Goal: Find contact information: Find contact information

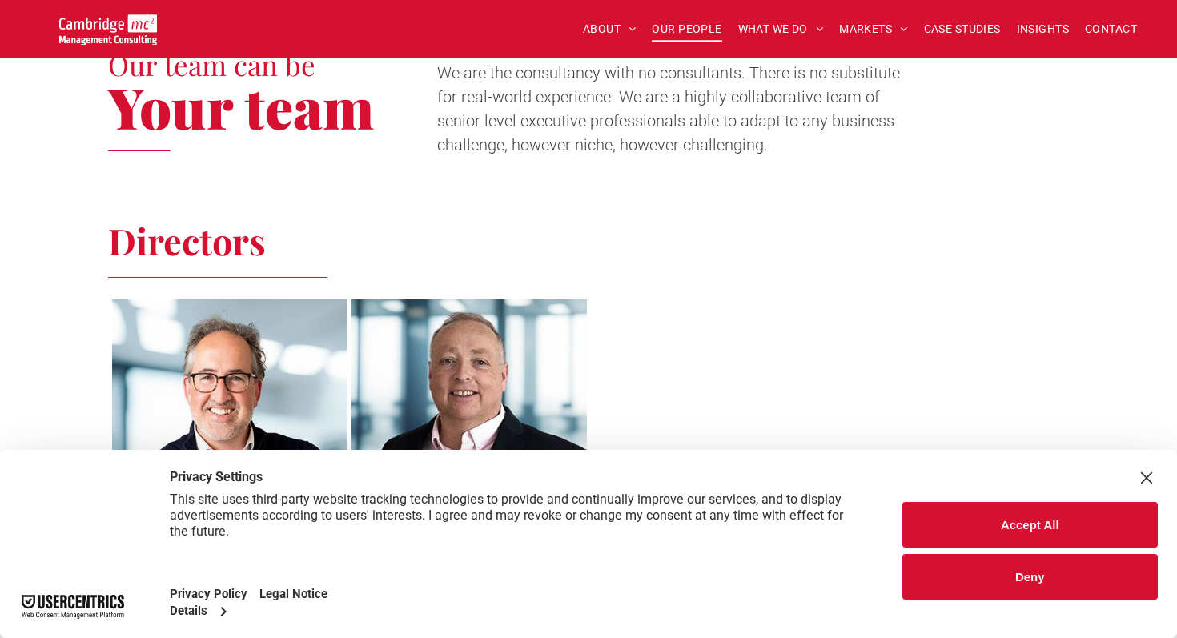
scroll to position [580, 0]
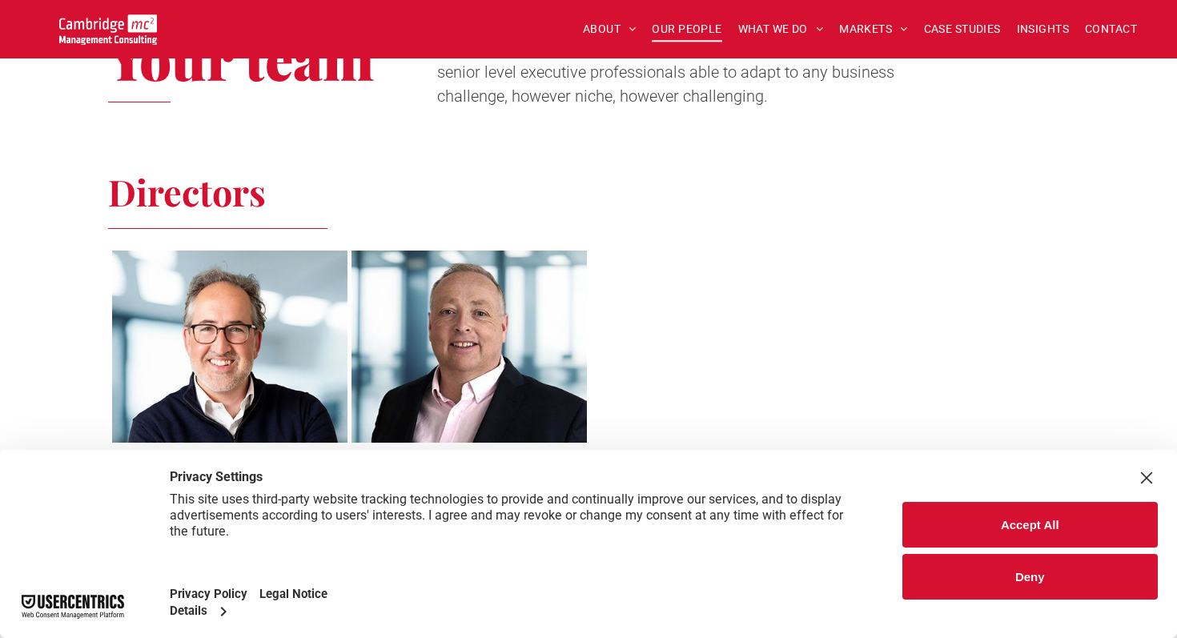
click at [1051, 510] on button "Accept All" at bounding box center [1031, 525] width 256 height 46
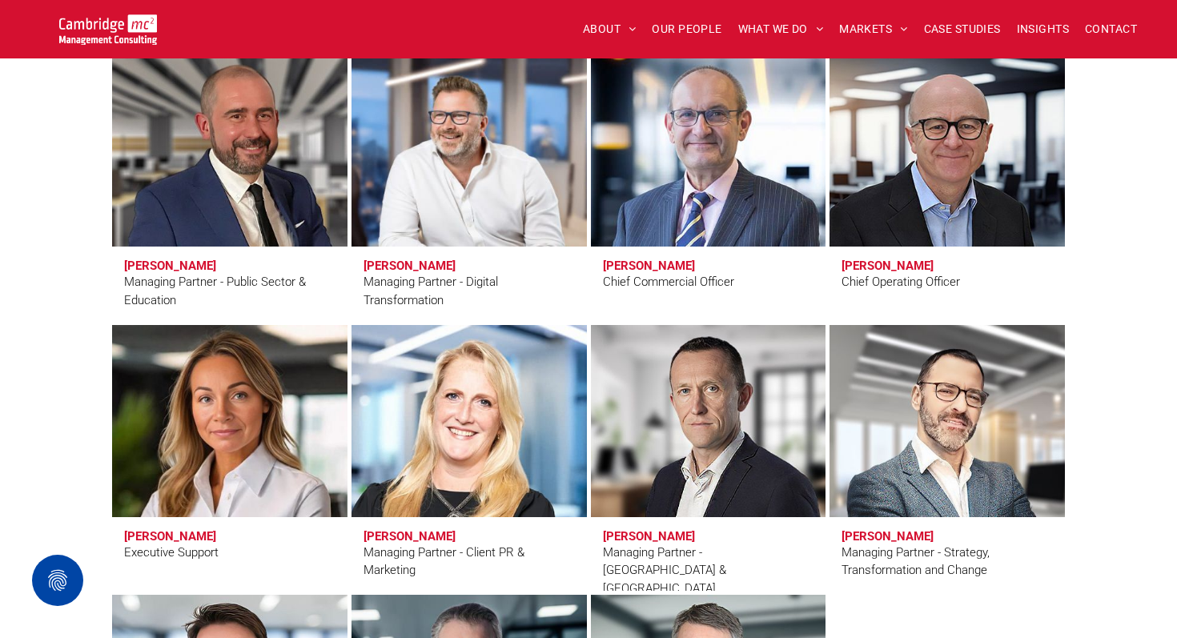
scroll to position [1170, 0]
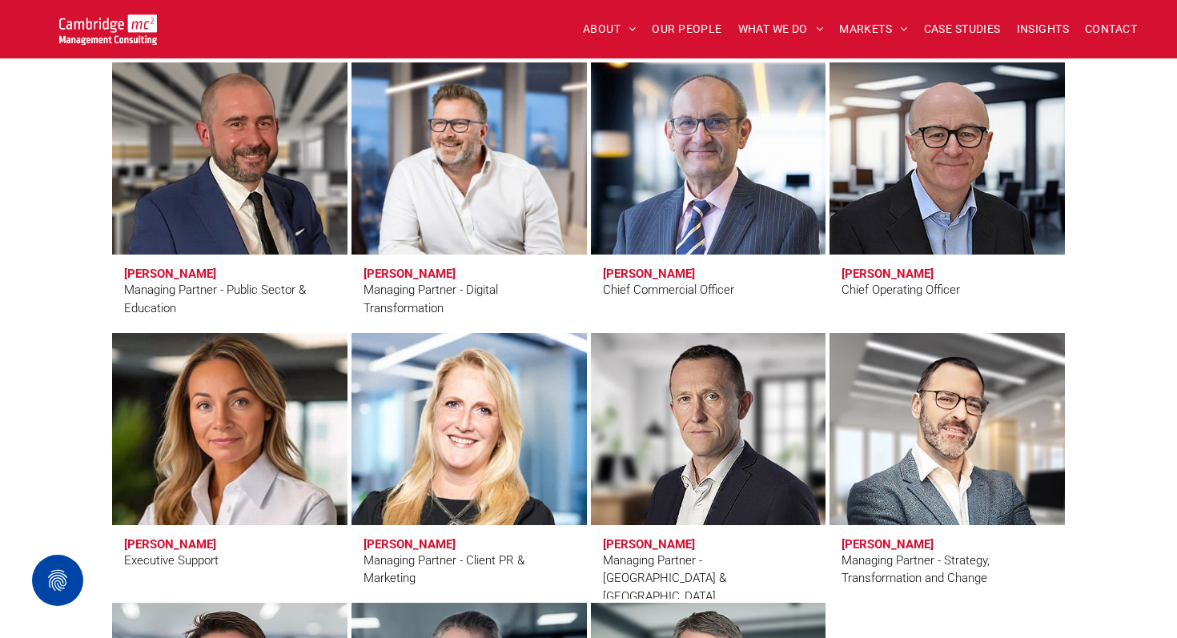
click at [167, 496] on link at bounding box center [229, 429] width 249 height 203
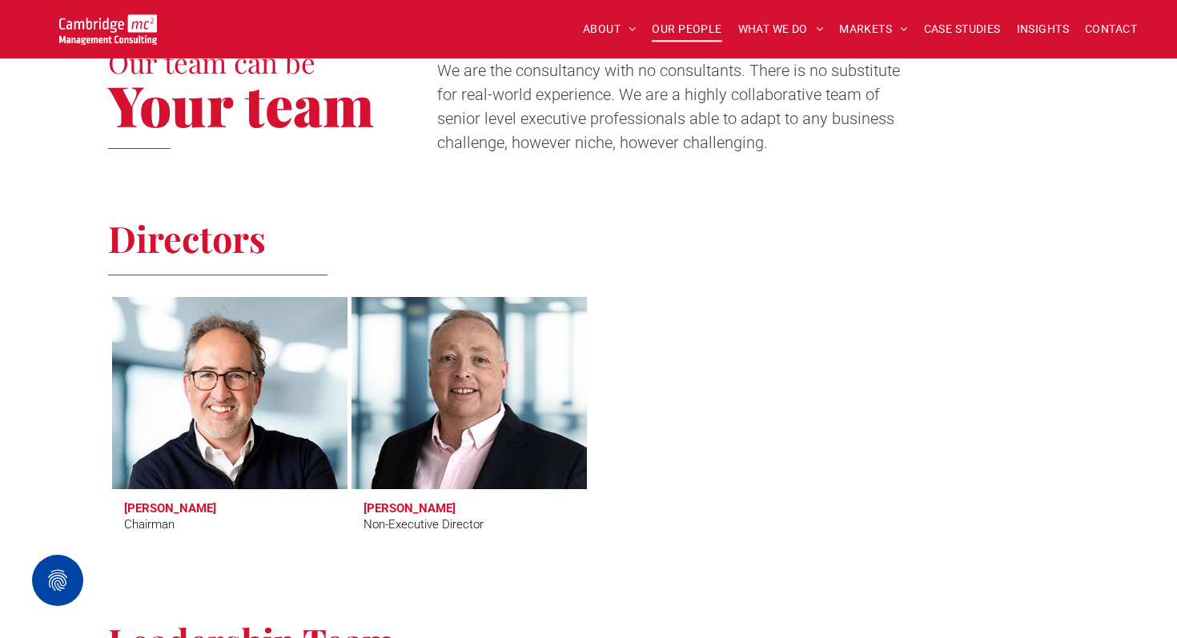
scroll to position [497, 0]
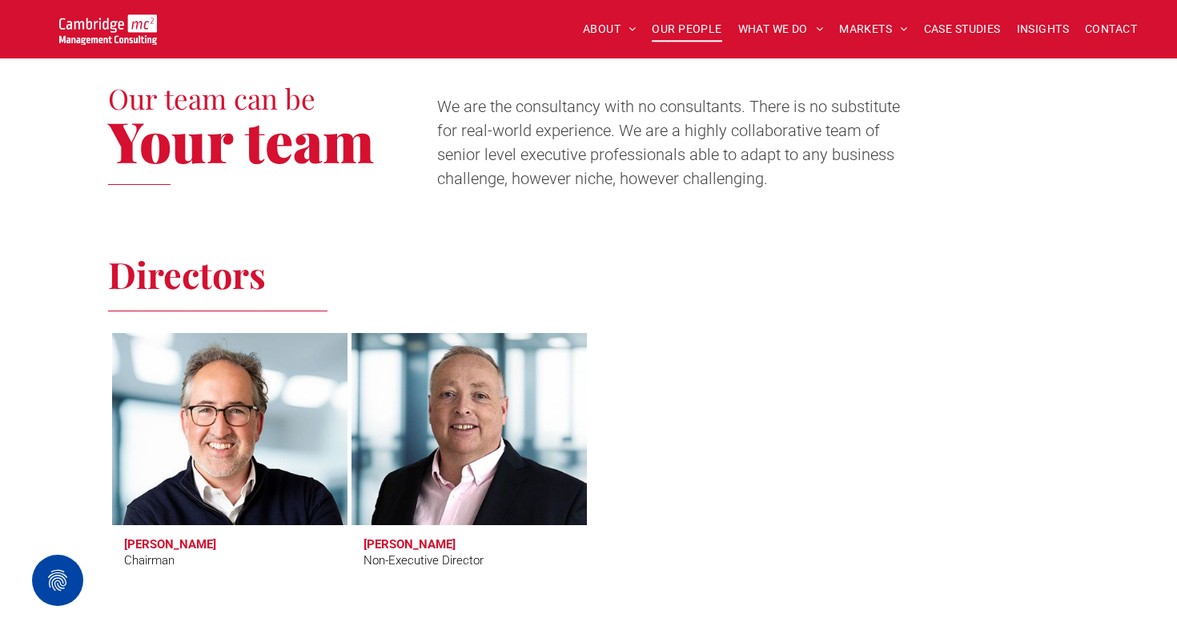
click at [247, 467] on link at bounding box center [229, 429] width 249 height 203
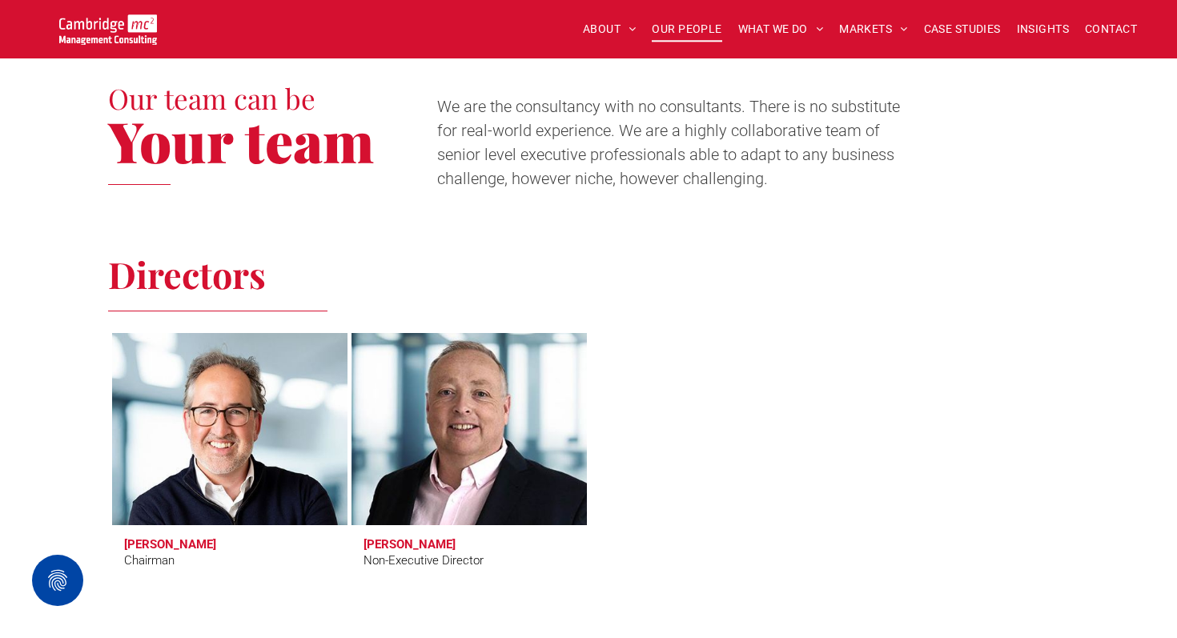
click at [469, 421] on link at bounding box center [468, 429] width 249 height 203
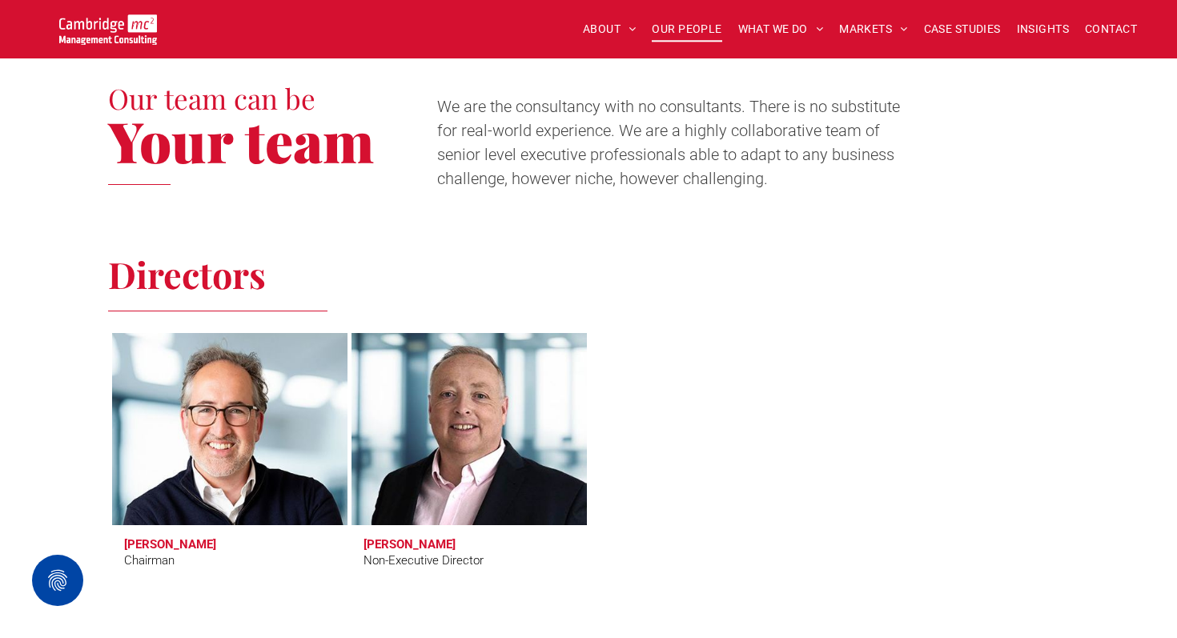
click at [213, 434] on link at bounding box center [229, 429] width 249 height 203
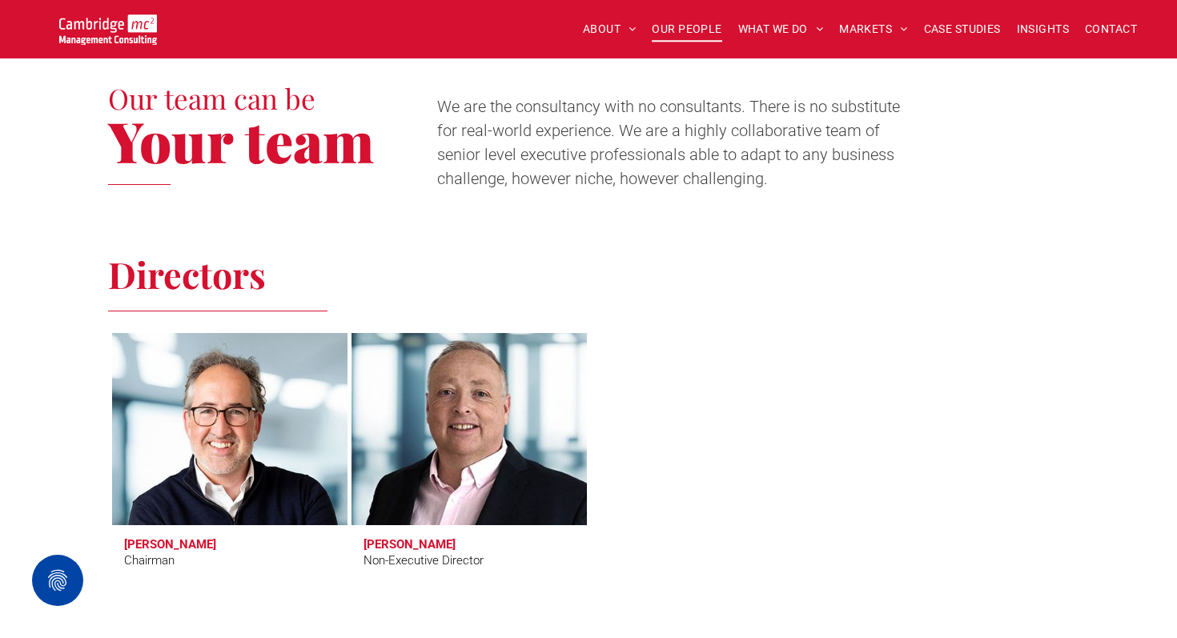
click at [434, 491] on link at bounding box center [468, 429] width 249 height 203
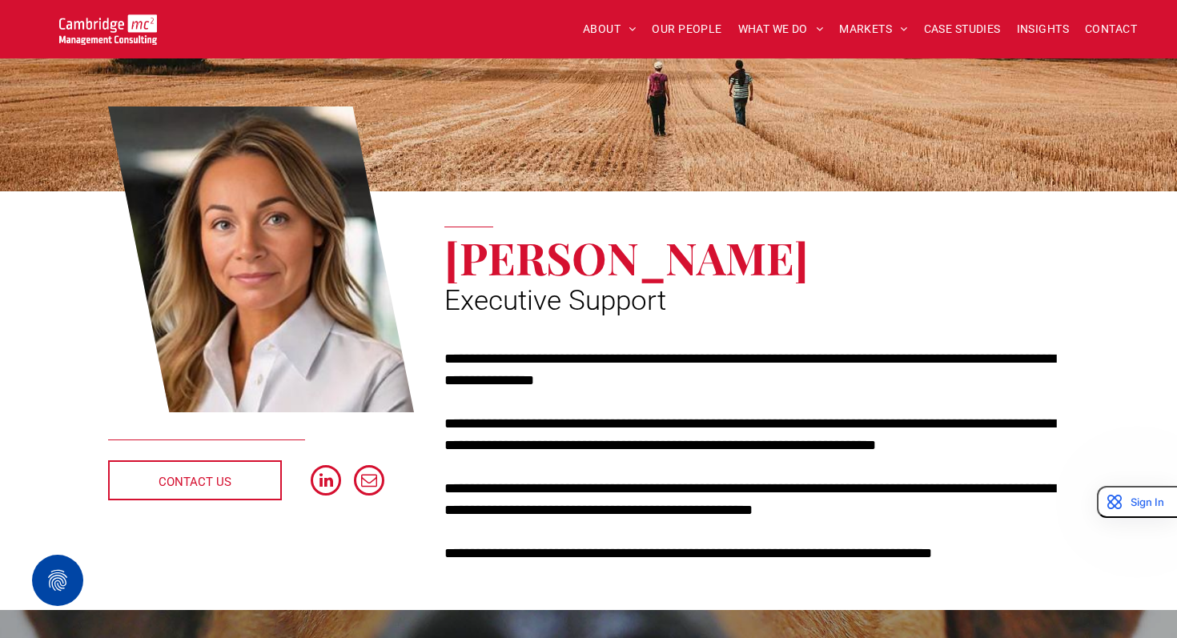
scroll to position [110, 0]
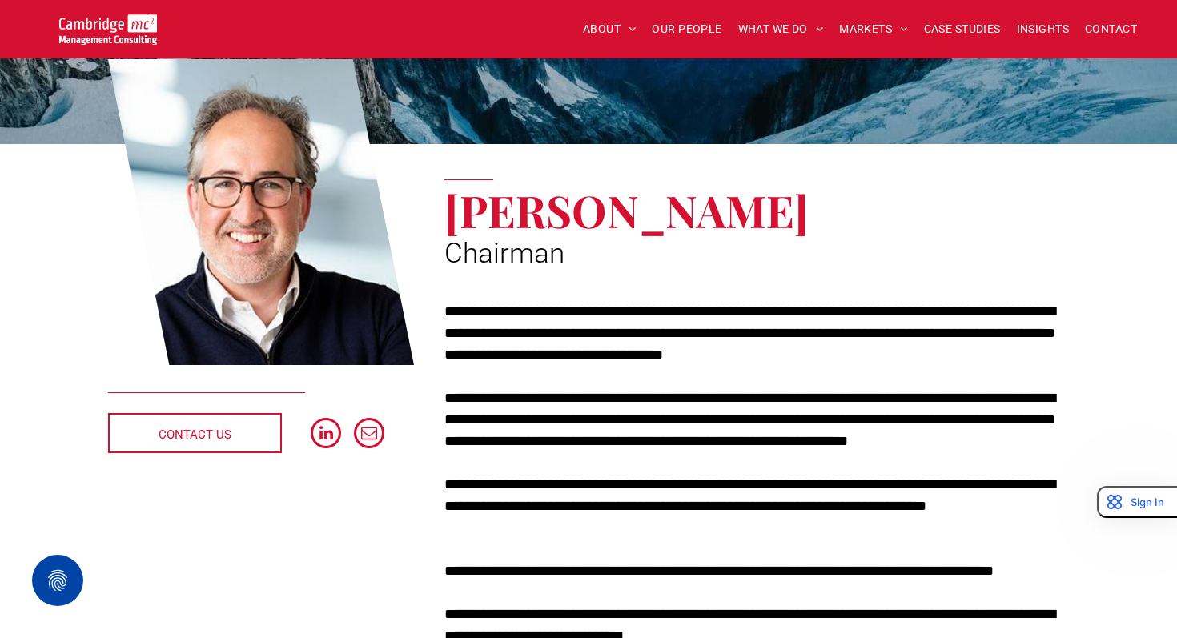
scroll to position [151, 0]
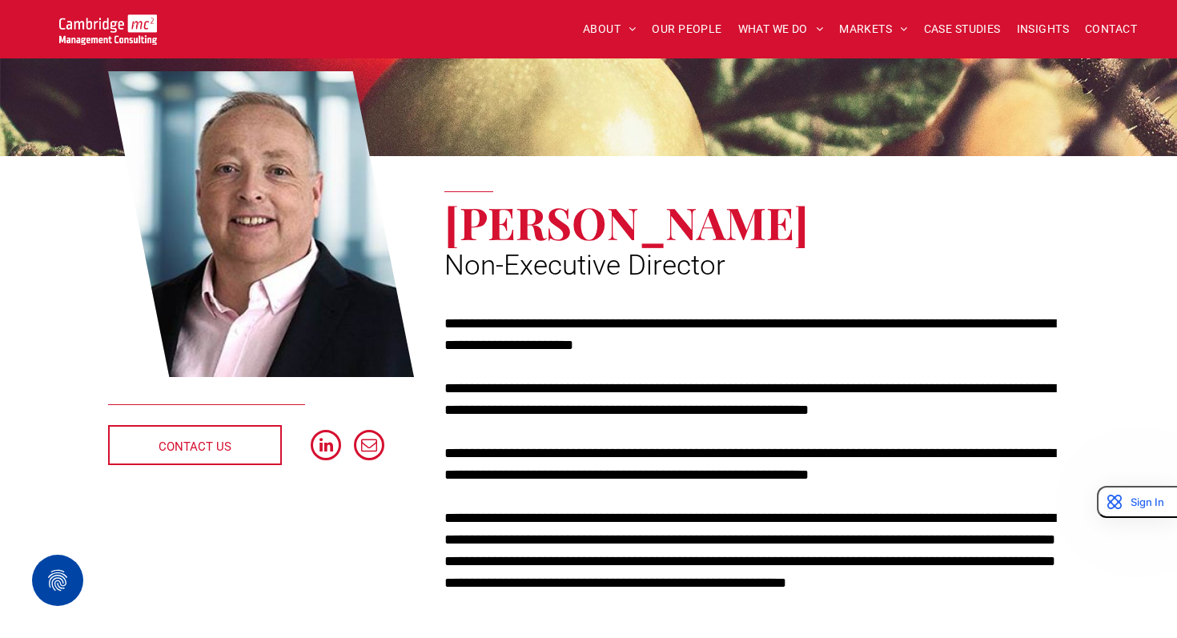
scroll to position [139, 0]
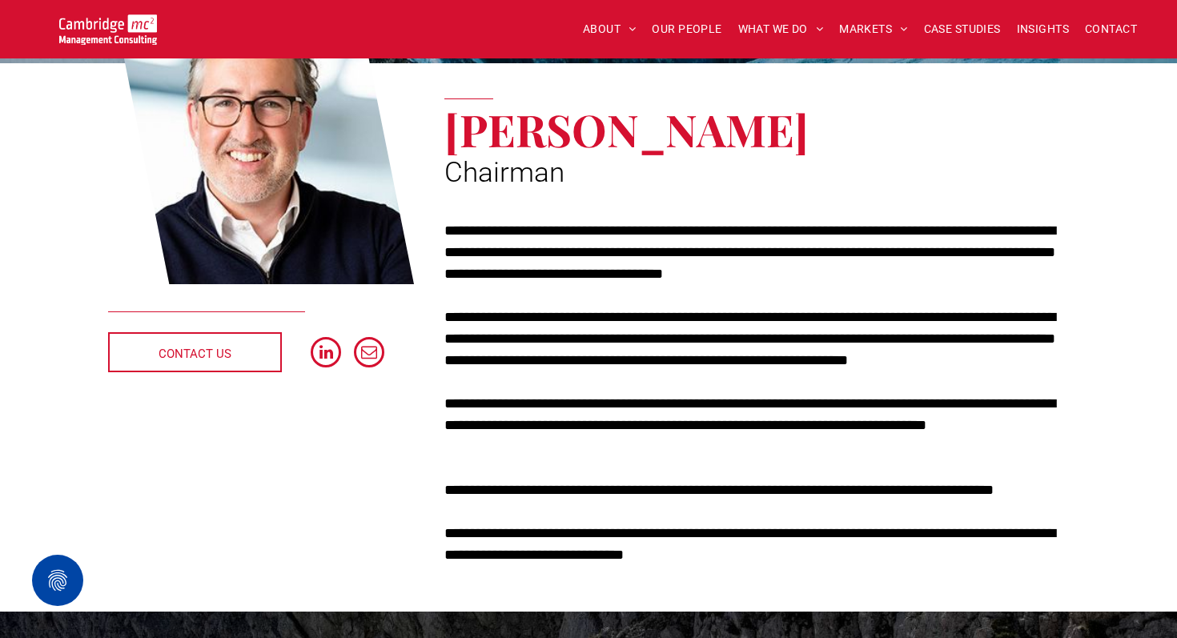
scroll to position [246, 0]
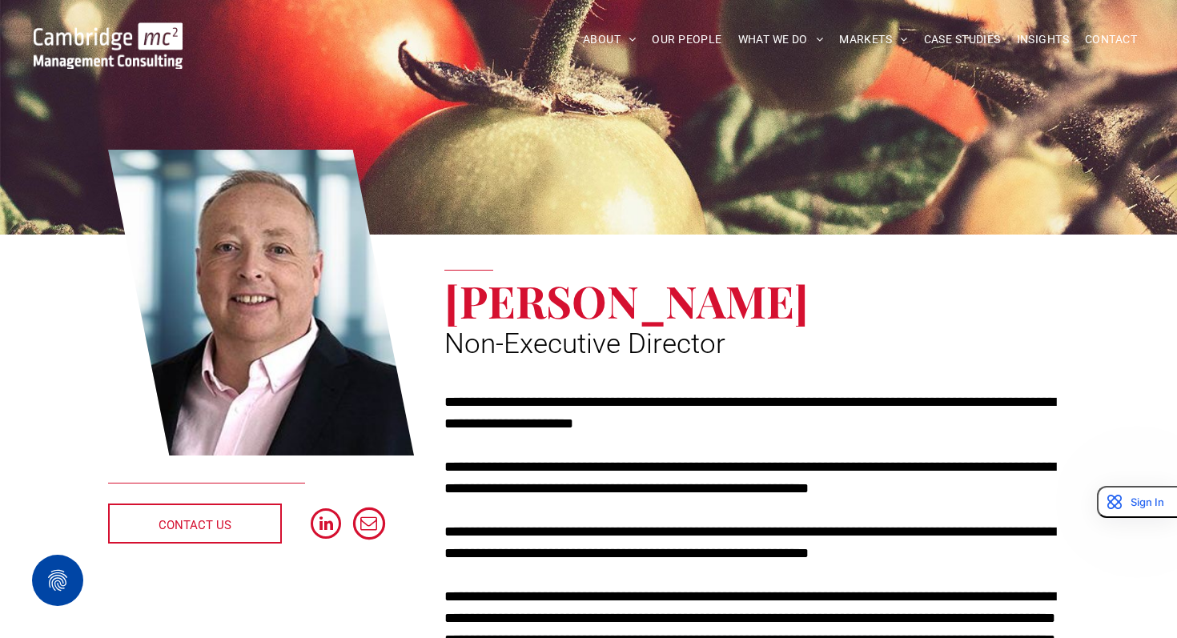
scroll to position [74, 0]
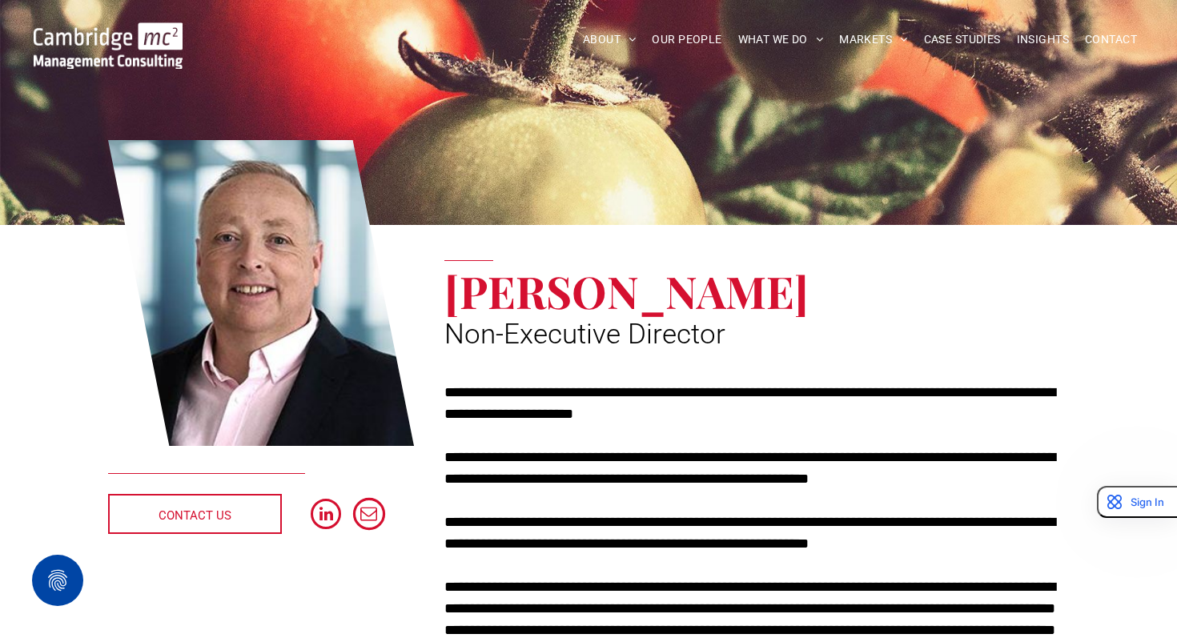
click at [376, 518] on span "email" at bounding box center [369, 514] width 32 height 32
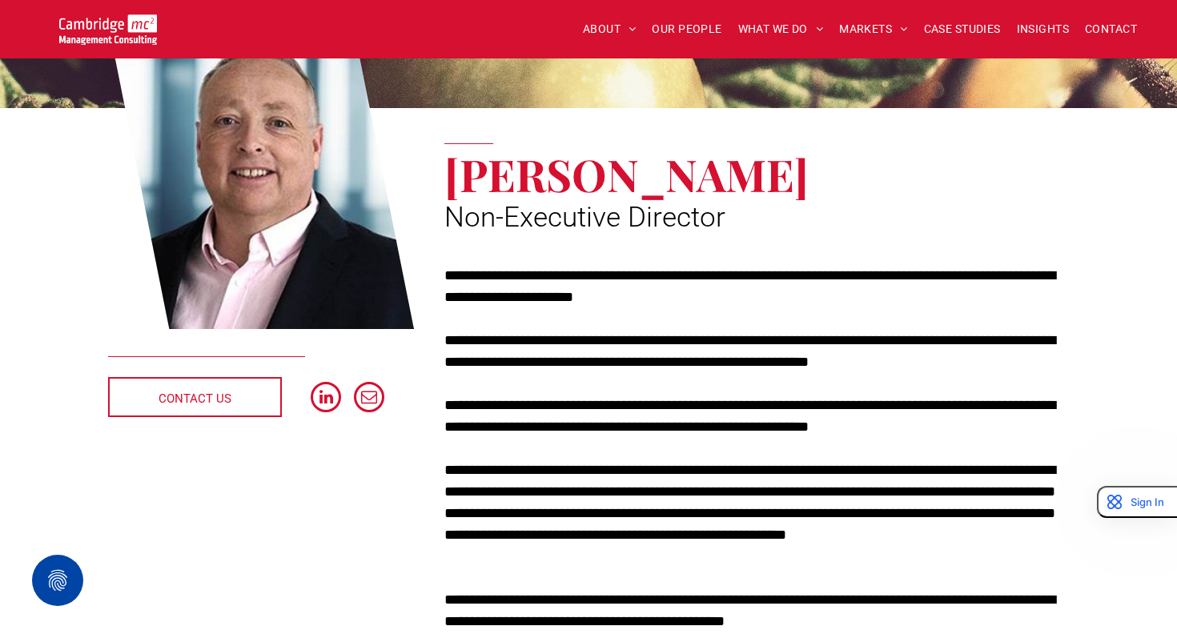
scroll to position [181, 0]
